Goal: Task Accomplishment & Management: Complete application form

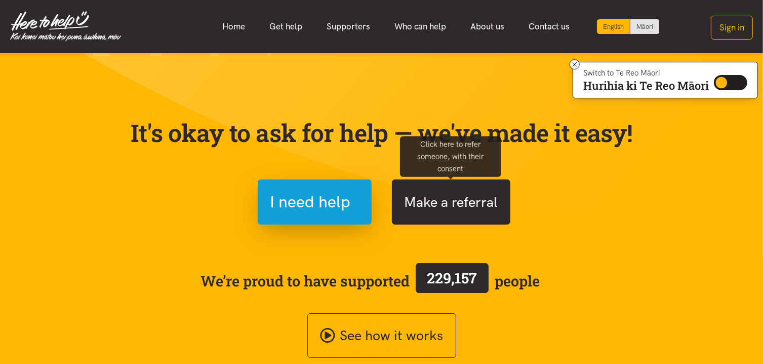
click at [493, 187] on button "Make a referral" at bounding box center [451, 201] width 119 height 45
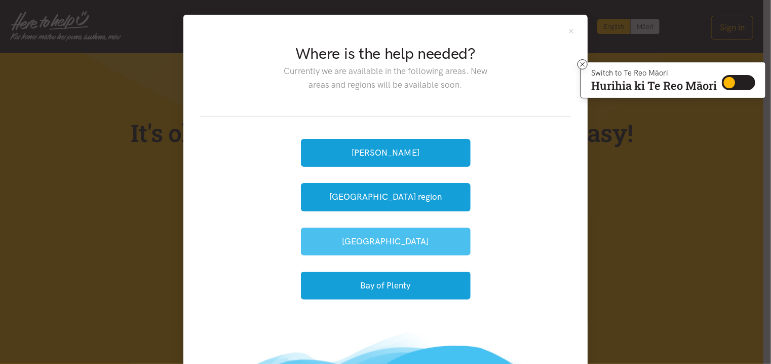
click at [432, 236] on button "[GEOGRAPHIC_DATA]" at bounding box center [386, 241] width 170 height 28
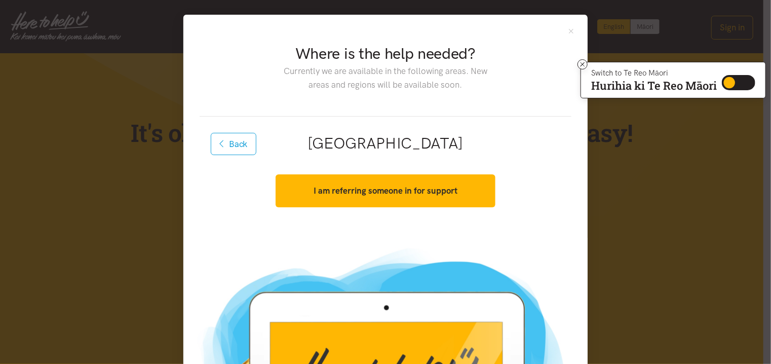
scroll to position [101, 0]
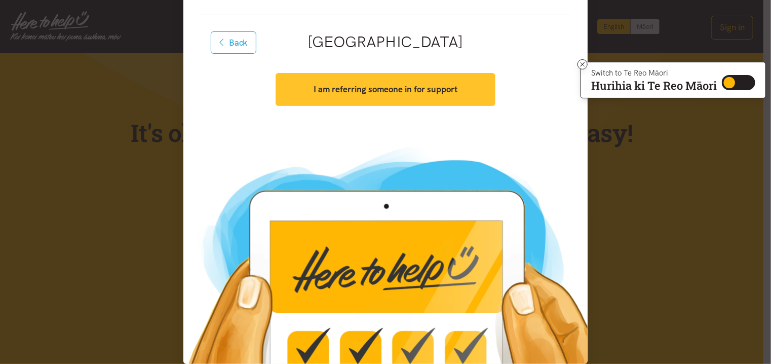
click at [433, 90] on strong "I am referring someone in for support" at bounding box center [386, 89] width 144 height 10
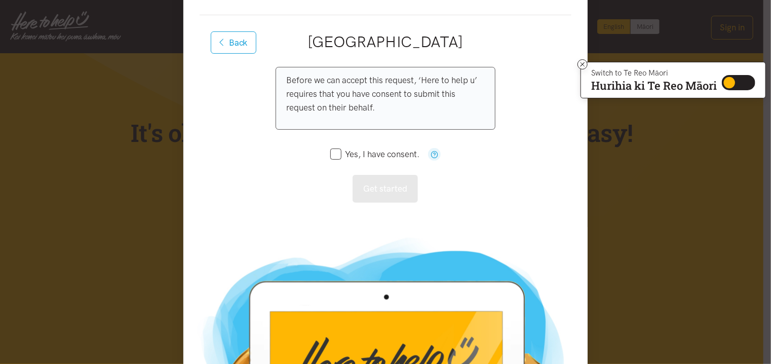
click at [333, 152] on input "Yes, I have consent." at bounding box center [374, 154] width 89 height 9
checkbox input "true"
drag, startPoint x: 378, startPoint y: 181, endPoint x: 401, endPoint y: 185, distance: 23.1
click at [378, 182] on button "Get started" at bounding box center [385, 189] width 65 height 28
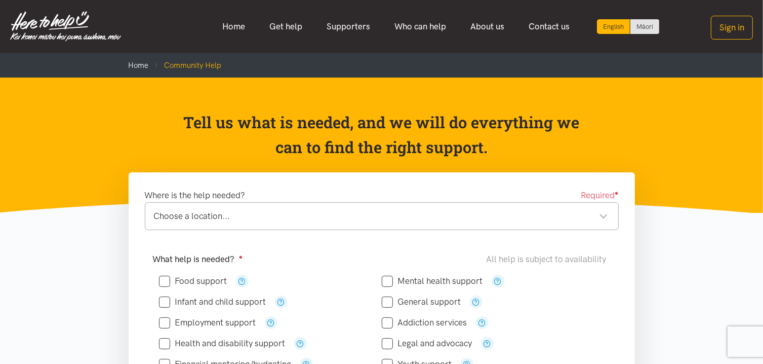
click at [604, 215] on div "Choose a location..." at bounding box center [381, 216] width 454 height 14
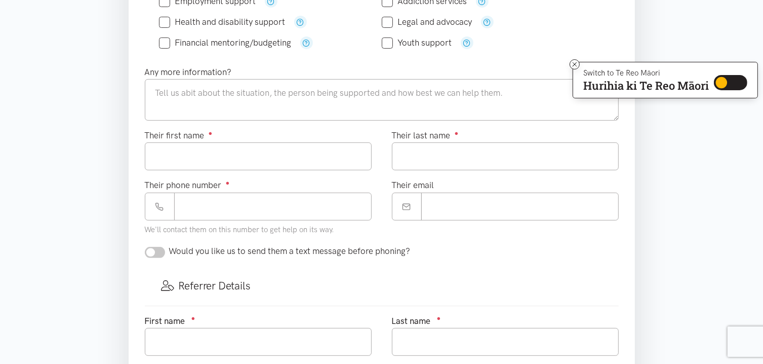
scroll to position [304, 0]
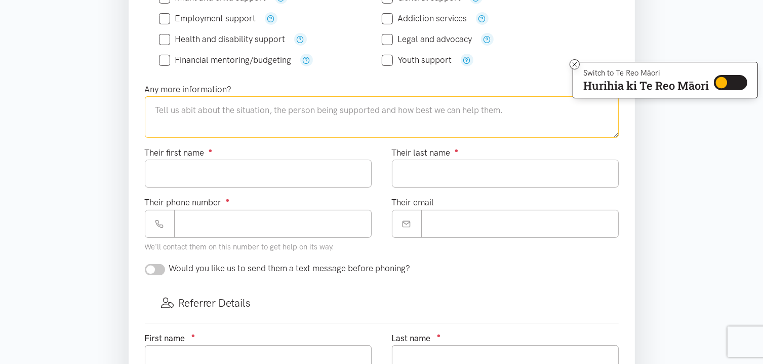
click at [158, 106] on textarea at bounding box center [382, 117] width 474 height 42
type textarea "k"
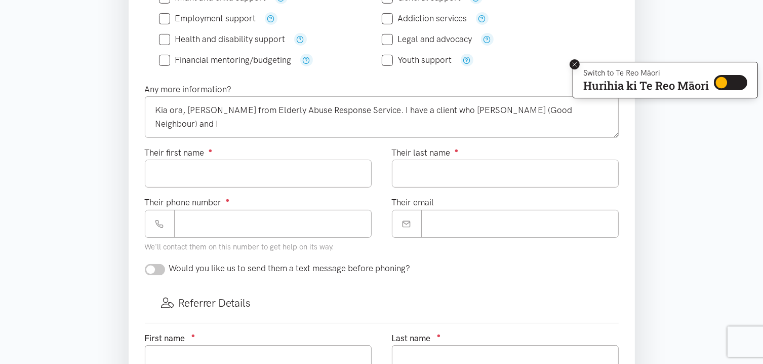
drag, startPoint x: 577, startPoint y: 62, endPoint x: 579, endPoint y: 69, distance: 7.4
click at [577, 62] on icon at bounding box center [575, 65] width 8 height 8
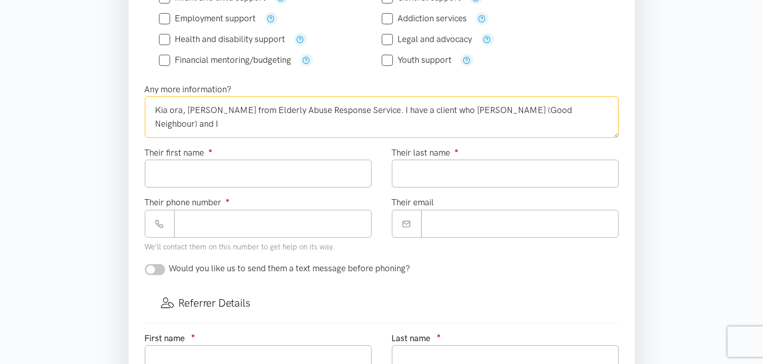
drag, startPoint x: 424, startPoint y: 108, endPoint x: 452, endPoint y: 107, distance: 27.9
click at [424, 108] on textarea "Kia ora, [PERSON_NAME] from Elderly Abuse Response Service. I have a client who…" at bounding box center [382, 117] width 474 height 42
click at [221, 122] on textarea "Kia ora, [PERSON_NAME] from Elderly Abuse Response Service. I have a joint clie…" at bounding box center [382, 117] width 474 height 42
click at [444, 108] on textarea "Kia ora, [PERSON_NAME] from Elderly Abuse Response Service. I have a joint clie…" at bounding box center [382, 117] width 474 height 42
click at [442, 108] on textarea "Kia ora, [PERSON_NAME] from Elderly Abuse Response Service. I have a joint [DEM…" at bounding box center [382, 117] width 474 height 42
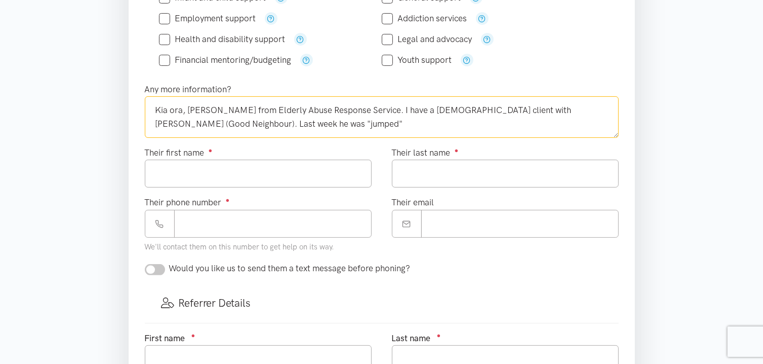
click at [480, 108] on textarea "Kia ora, [PERSON_NAME] from Elderly Abuse Response Service. I have a [DEMOGRAPH…" at bounding box center [382, 117] width 474 height 42
click at [478, 110] on textarea "Kia ora, [PERSON_NAME] from Elderly Abuse Response Service. I have a [DEMOGRAPH…" at bounding box center [382, 117] width 474 height 42
click at [482, 108] on textarea "Kia ora, [PERSON_NAME] from Elderly Abuse Response Service. I have a [DEMOGRAPH…" at bounding box center [382, 117] width 474 height 42
click at [479, 108] on textarea "Kia ora, [PERSON_NAME] from Elderly Abuse Response Service. I have a [DEMOGRAPH…" at bounding box center [382, 117] width 474 height 42
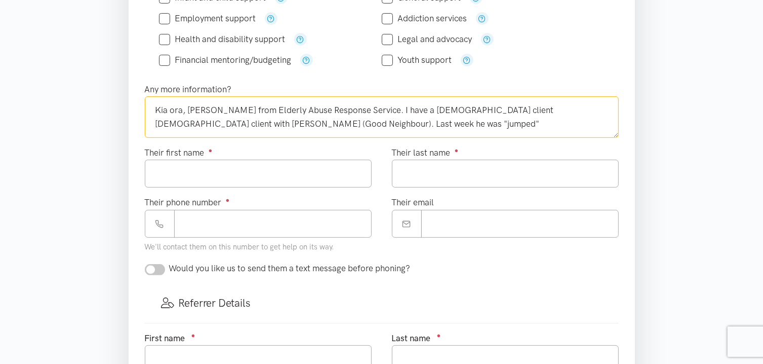
click at [493, 96] on textarea "Kia ora, [PERSON_NAME] from Elderly Abuse Response Service. I have a [DEMOGRAPH…" at bounding box center [382, 117] width 474 height 42
drag, startPoint x: 367, startPoint y: 121, endPoint x: 417, endPoint y: 121, distance: 50.1
click at [367, 121] on textarea "Kia ora, [PERSON_NAME] from Elderly Abuse Response Service. I have a [DEMOGRAPH…" at bounding box center [382, 117] width 474 height 42
click at [481, 109] on textarea "Kia ora, [PERSON_NAME] from Elderly Abuse Response Service. I have a [DEMOGRAPH…" at bounding box center [382, 117] width 474 height 42
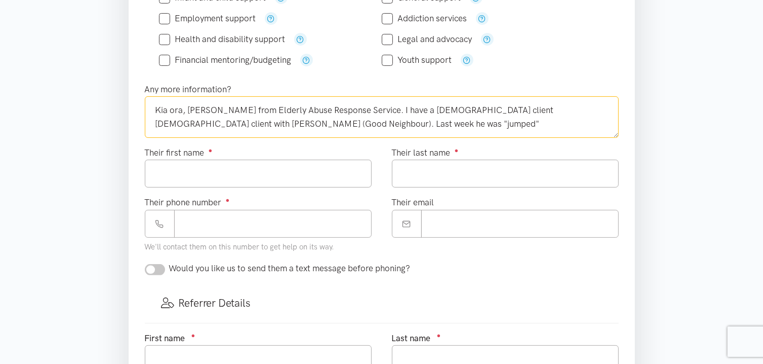
click at [478, 108] on textarea "Kia ora, [PERSON_NAME] from Elderly Abuse Response Service. I have a [DEMOGRAPH…" at bounding box center [382, 117] width 474 height 42
click at [458, 108] on textarea "Kia ora, [PERSON_NAME] from Elderly Abuse Response Service. I have a [DEMOGRAPH…" at bounding box center [382, 117] width 474 height 42
click at [316, 123] on textarea "Kia ora, [PERSON_NAME] from Elderly Abuse Response Service. I have a [DEMOGRAPH…" at bounding box center [382, 117] width 474 height 42
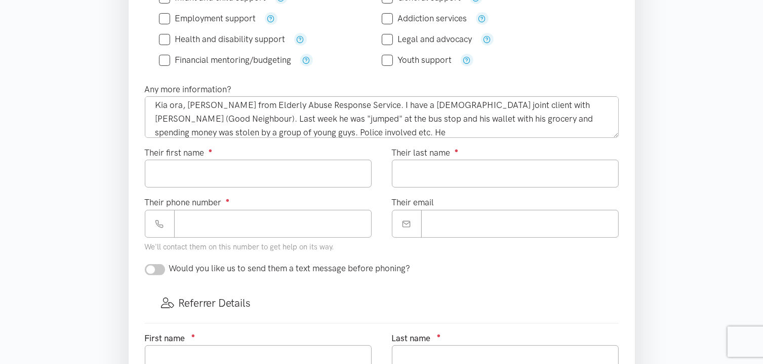
click at [724, 263] on section "Where is the help needed? Required ● Otūmoetai Otūmoetai [GEOGRAPHIC_DATA] loca…" at bounding box center [381, 247] width 763 height 758
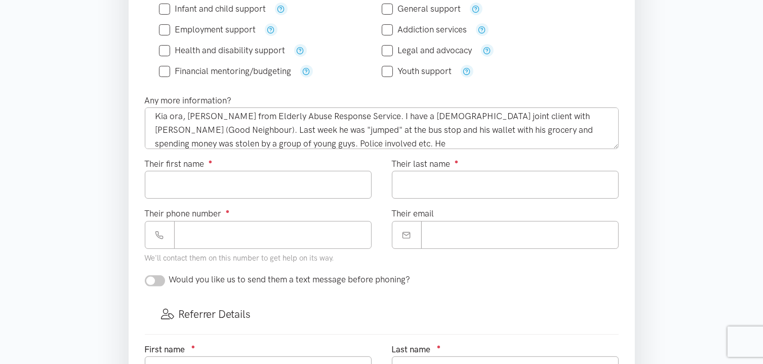
scroll to position [217, 0]
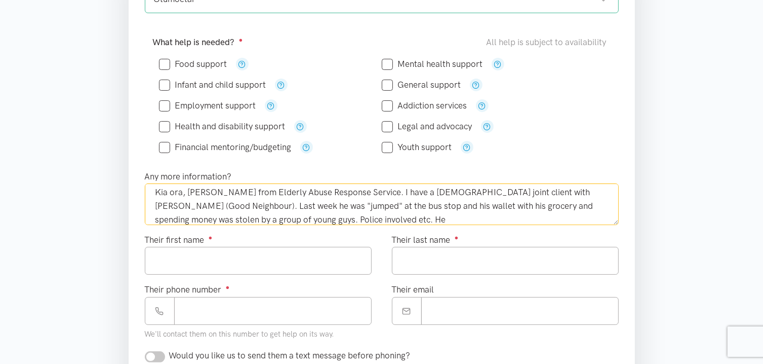
click at [386, 217] on textarea "Kia ora, [PERSON_NAME] from Elderly Abuse Response Service. I have a [DEMOGRAPH…" at bounding box center [382, 204] width 474 height 42
type textarea "Kia ora, [PERSON_NAME] from Elderly Abuse Response Service. I have a [DEMOGRAPH…"
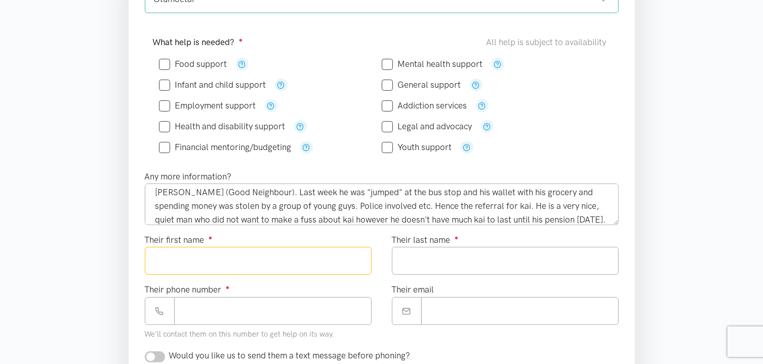
drag, startPoint x: 205, startPoint y: 261, endPoint x: 213, endPoint y: 264, distance: 8.4
click at [206, 260] on input "Their first name ●" at bounding box center [258, 261] width 227 height 28
type input "****"
click at [416, 260] on input "Their last name ●" at bounding box center [505, 261] width 227 height 28
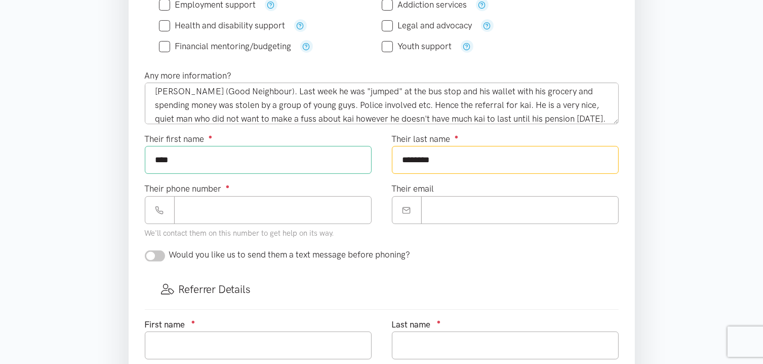
scroll to position [318, 0]
type input "********"
click at [251, 209] on input "Their phone number ●" at bounding box center [273, 210] width 198 height 28
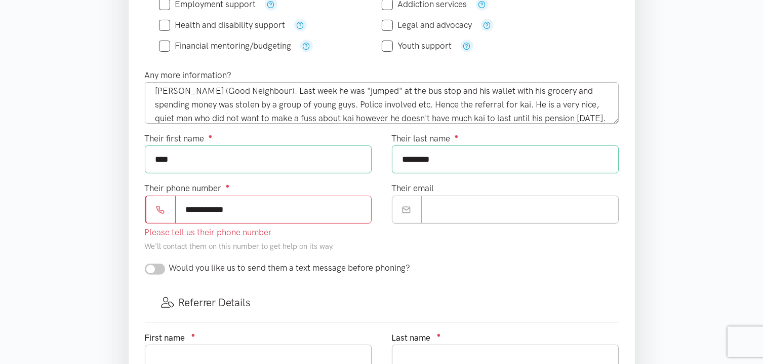
scroll to position [369, 0]
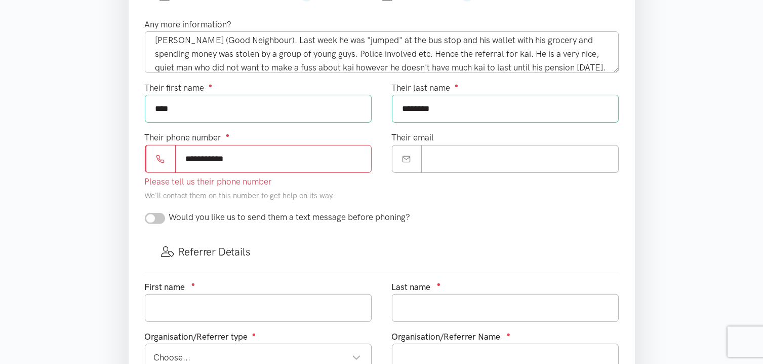
type input "**********"
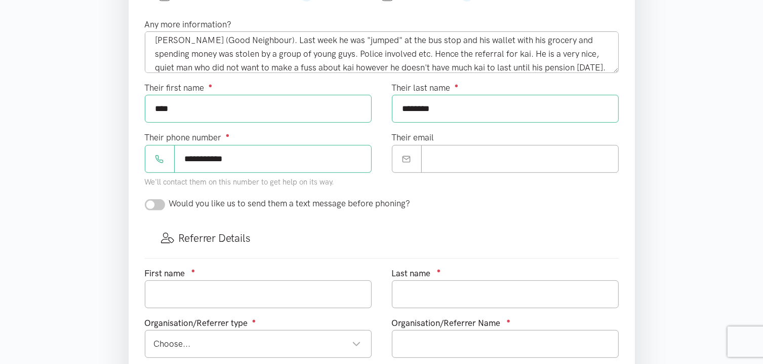
click at [151, 217] on form "Where is the help needed? Required ● Otūmoetai Otūmoetai [GEOGRAPHIC_DATA] loca…" at bounding box center [382, 150] width 474 height 661
drag, startPoint x: 152, startPoint y: 206, endPoint x: 168, endPoint y: 208, distance: 15.8
click at [168, 208] on div "Would you like us to send them a text message before phoning?" at bounding box center [278, 204] width 266 height 14
click at [166, 206] on div "Would you like us to send them a text message before phoning?" at bounding box center [278, 204] width 266 height 14
click at [162, 203] on input "checkbox" at bounding box center [155, 204] width 20 height 11
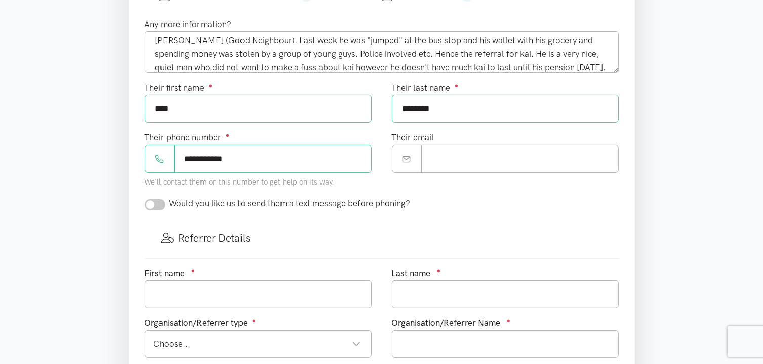
checkbox input "true"
click at [292, 292] on input "text" at bounding box center [258, 294] width 227 height 28
type input "[PERSON_NAME]"
click at [415, 288] on input "text" at bounding box center [505, 294] width 227 height 28
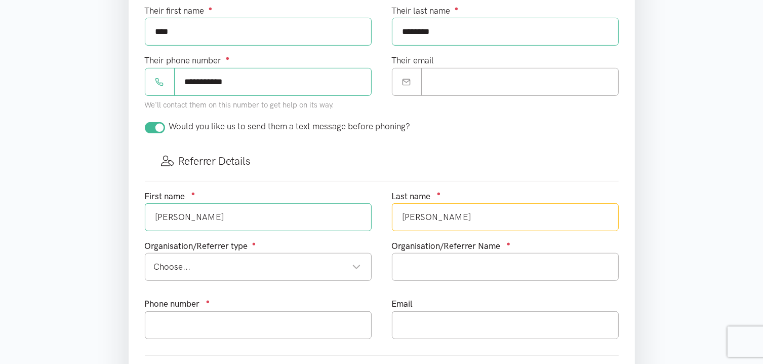
scroll to position [521, 0]
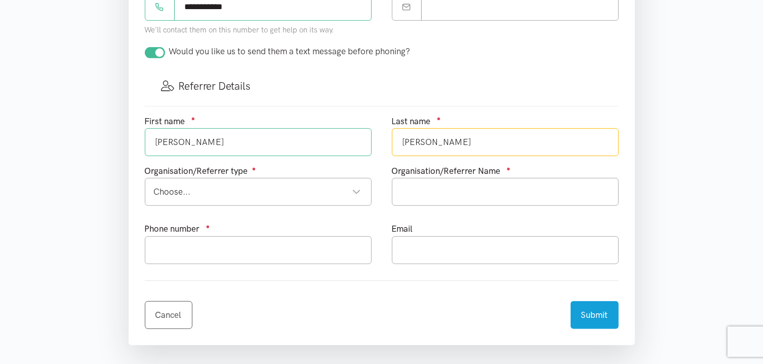
click at [359, 189] on div "Choose..." at bounding box center [257, 192] width 207 height 14
type input "[PERSON_NAME]"
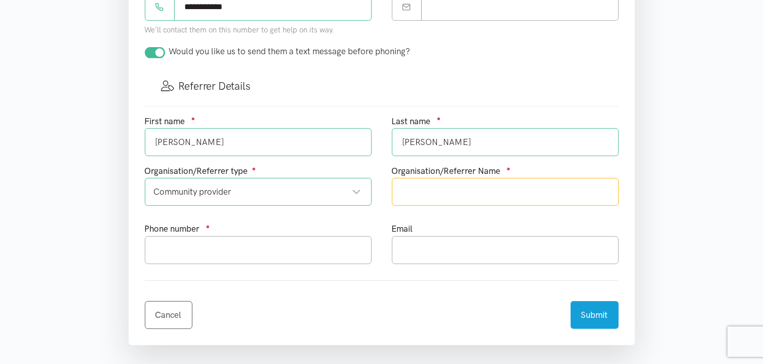
click at [438, 193] on input "text" at bounding box center [505, 192] width 227 height 28
type input "Whaioranga Trust"
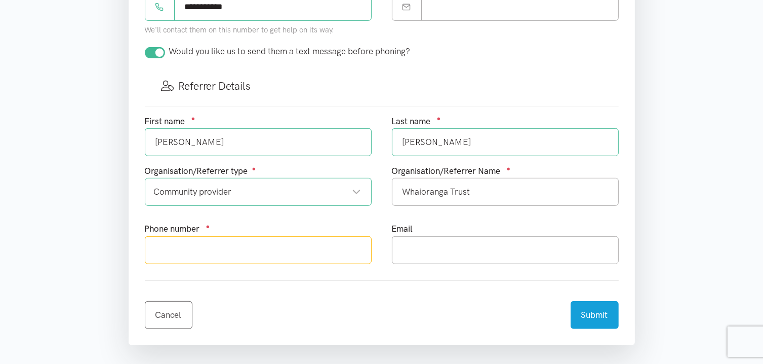
click at [332, 251] on input "text" at bounding box center [258, 250] width 227 height 28
type input "075449981"
click at [442, 252] on input "text" at bounding box center [505, 250] width 227 height 28
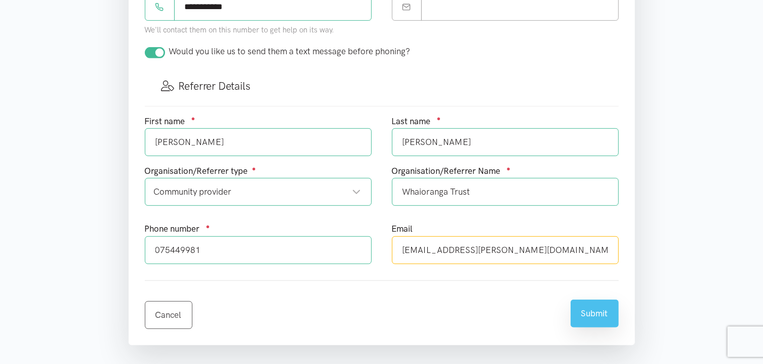
type input "[EMAIL_ADDRESS][PERSON_NAME][DOMAIN_NAME]"
click at [590, 317] on button "Submit" at bounding box center [595, 313] width 48 height 28
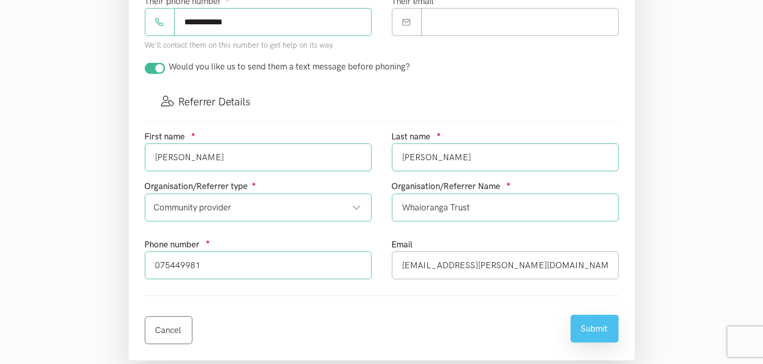
click at [593, 337] on button "Submit" at bounding box center [595, 329] width 48 height 28
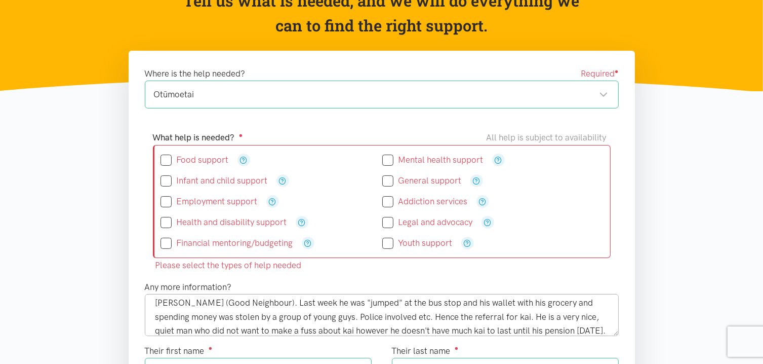
scroll to position [115, 0]
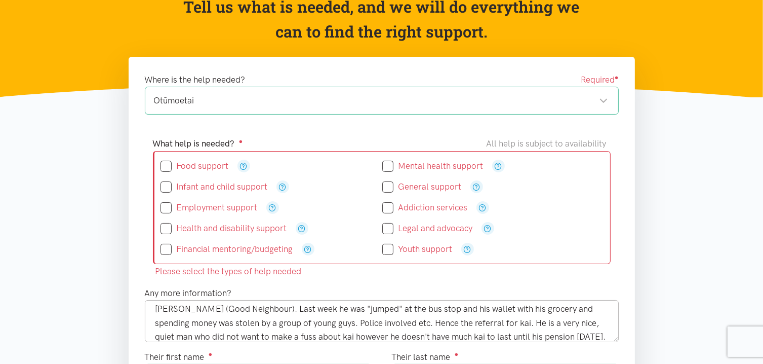
click at [163, 167] on input "Food support" at bounding box center [195, 166] width 68 height 9
checkbox input "true"
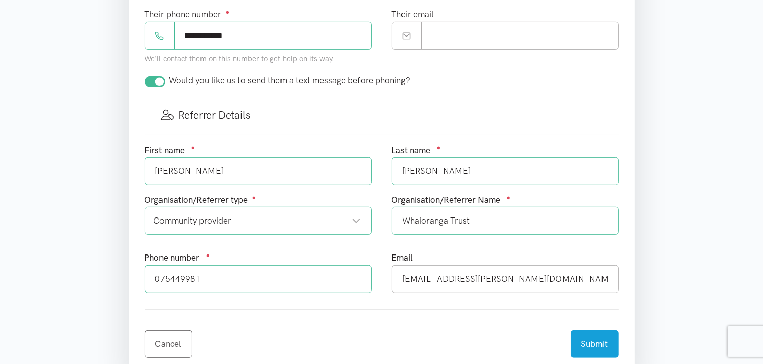
scroll to position [622, 0]
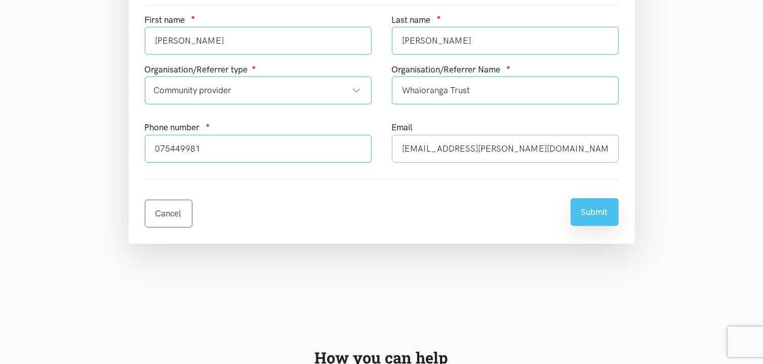
click at [601, 217] on button "Submit" at bounding box center [595, 212] width 48 height 28
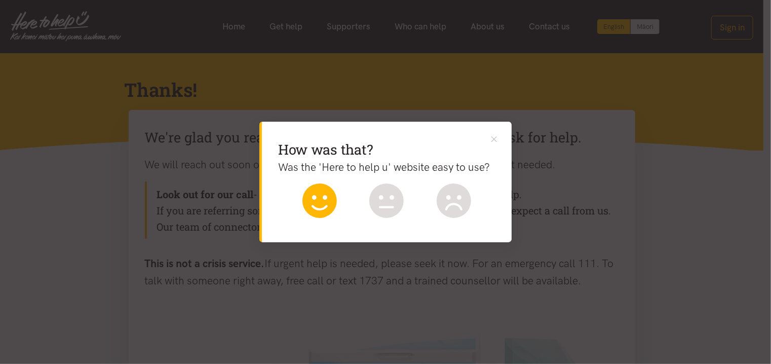
click at [332, 201] on icon at bounding box center [319, 200] width 34 height 34
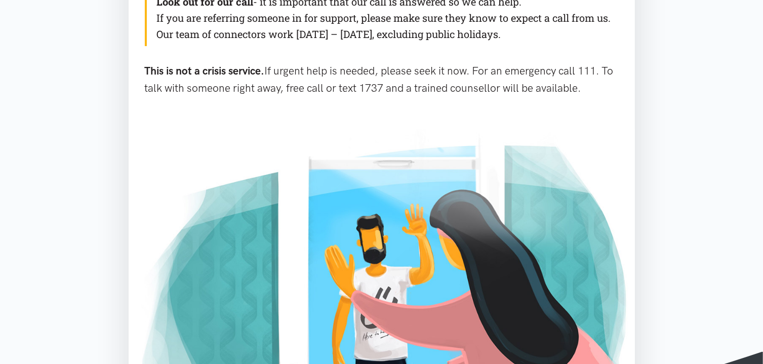
drag, startPoint x: 655, startPoint y: 242, endPoint x: 607, endPoint y: 166, distance: 90.4
